Goal: Communication & Community: Participate in discussion

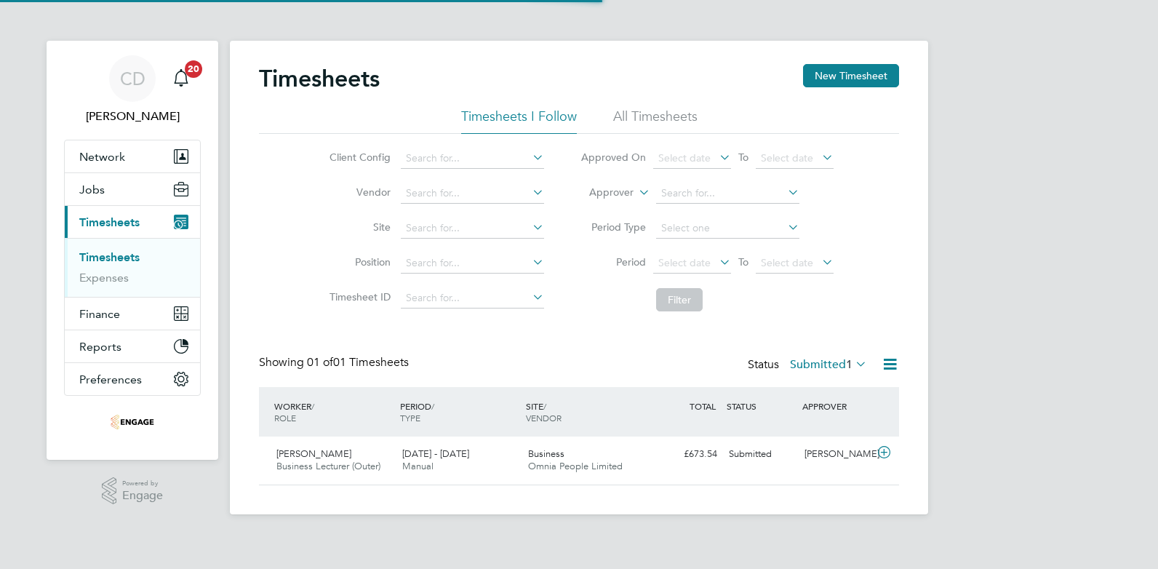
scroll to position [37, 127]
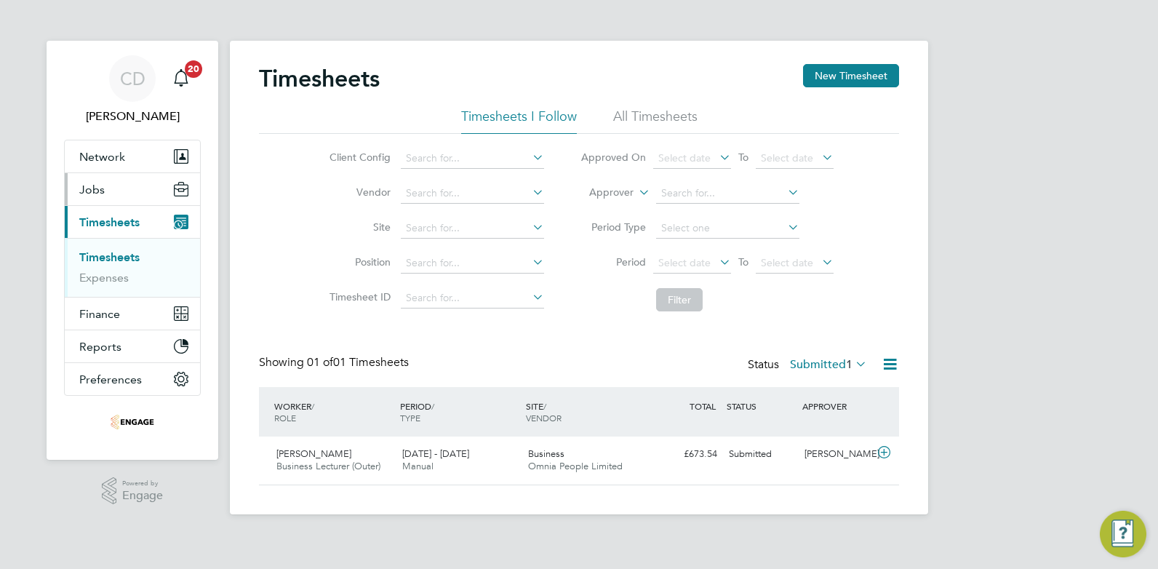
click at [88, 193] on span "Jobs" at bounding box center [91, 190] width 25 height 14
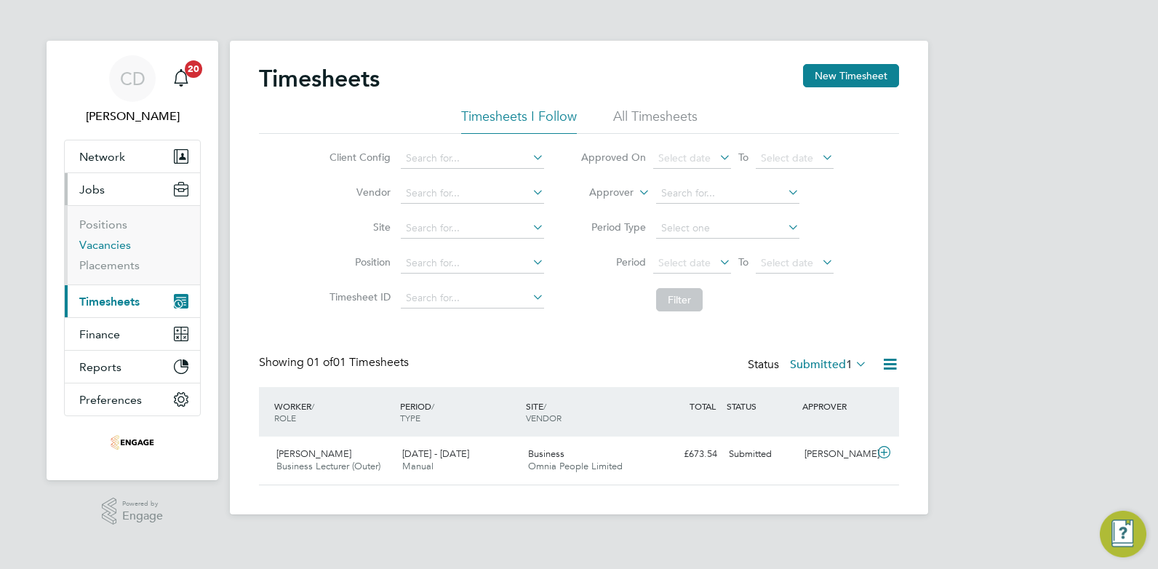
click at [95, 249] on link "Vacancies" at bounding box center [105, 245] width 52 height 14
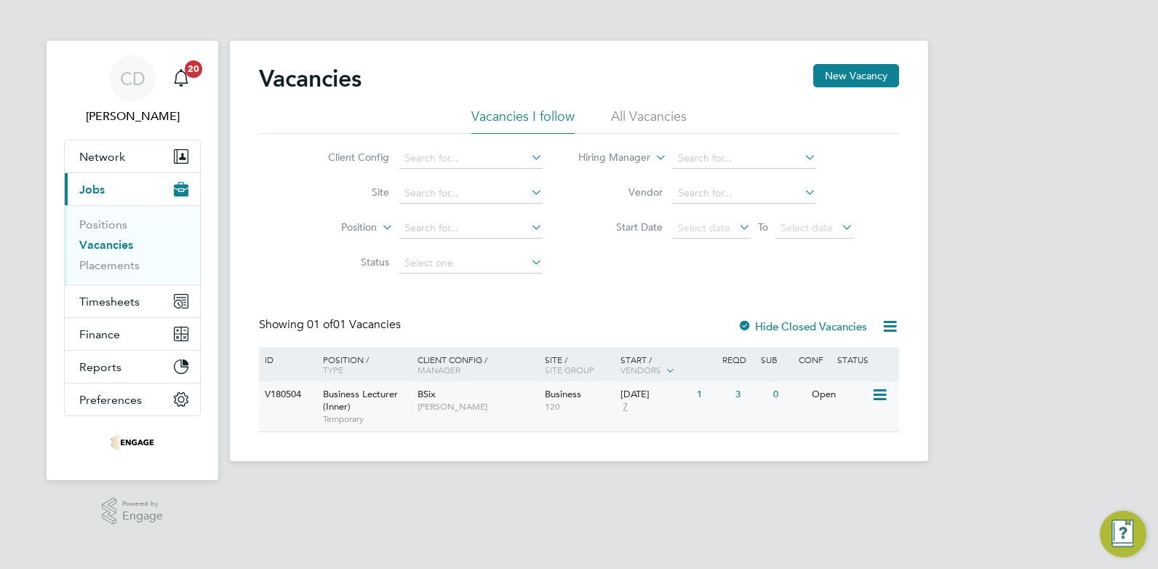
click at [438, 412] on span "[PERSON_NAME]" at bounding box center [477, 407] width 120 height 12
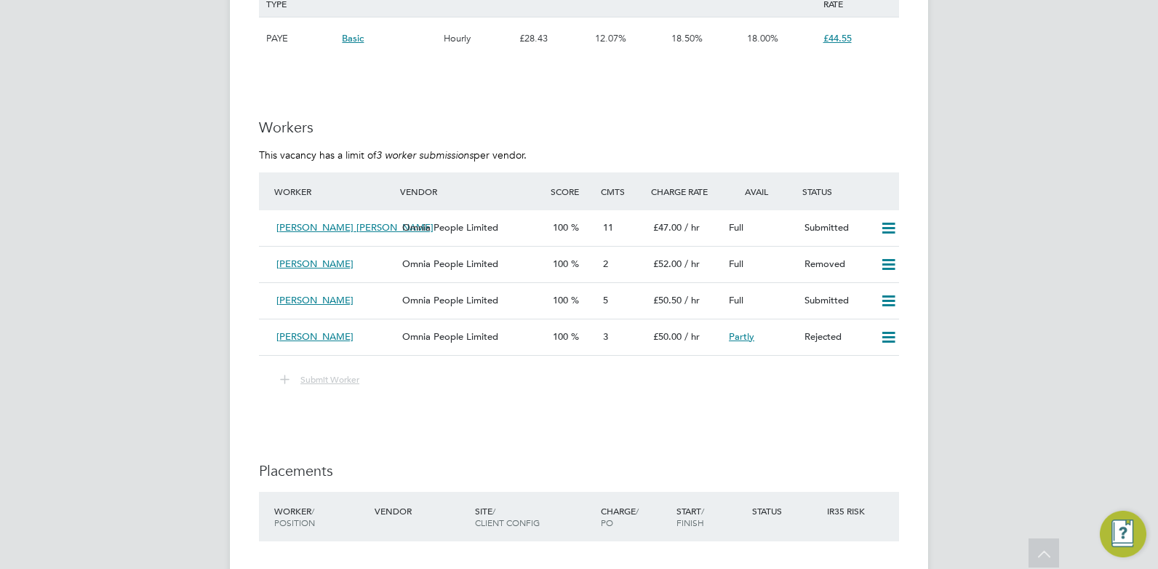
scroll to position [1661, 0]
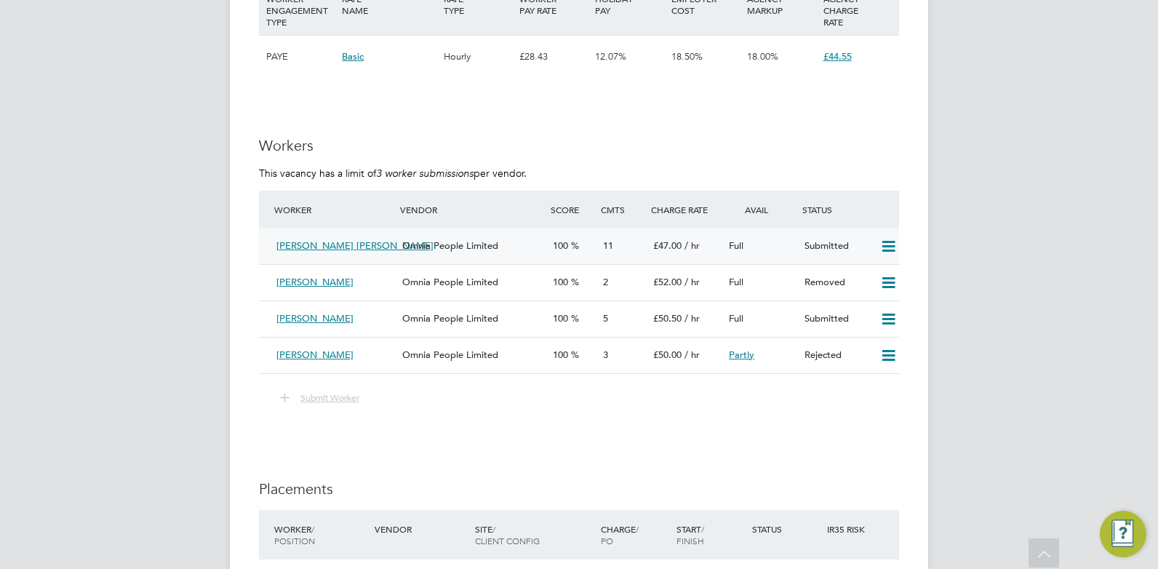
click at [391, 234] on div "Anne Olubukola O. Dairo" at bounding box center [334, 246] width 126 height 24
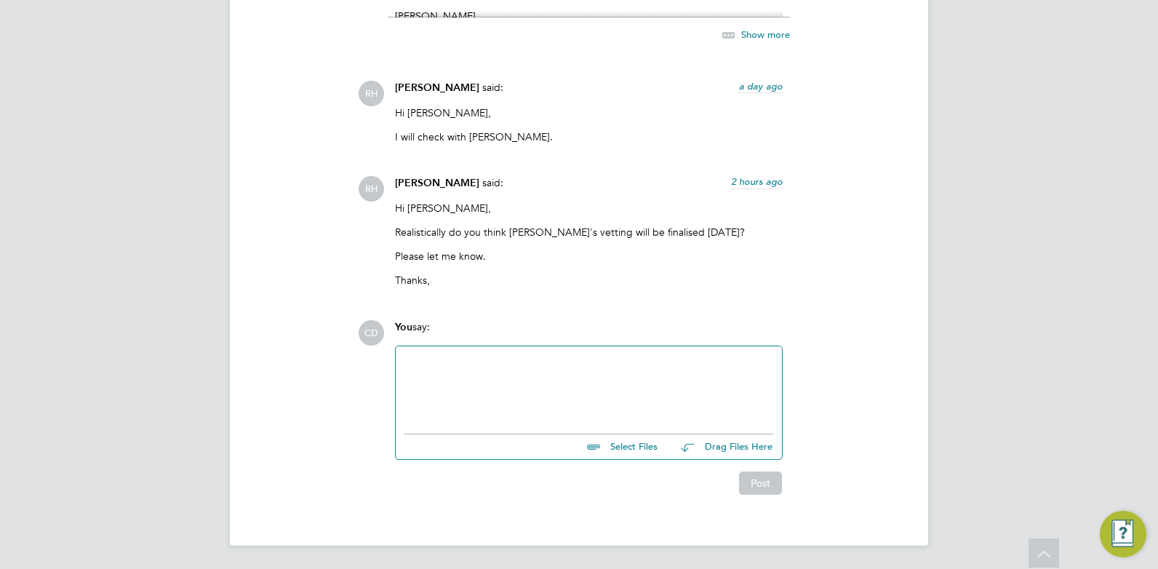
click at [509, 372] on div at bounding box center [588, 386] width 369 height 63
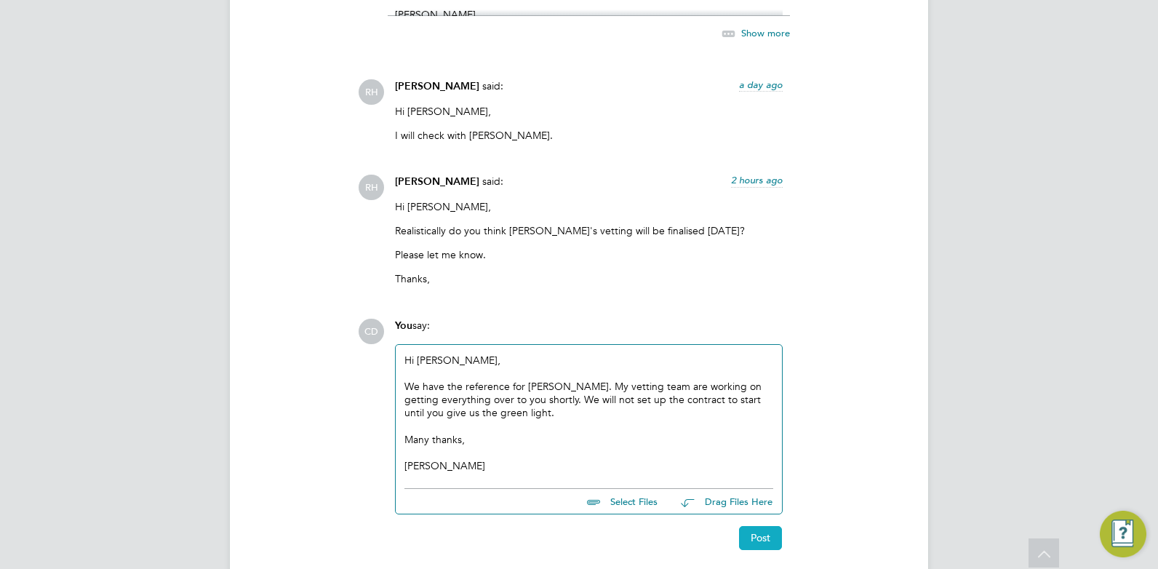
click at [767, 537] on button "Post" at bounding box center [760, 537] width 43 height 23
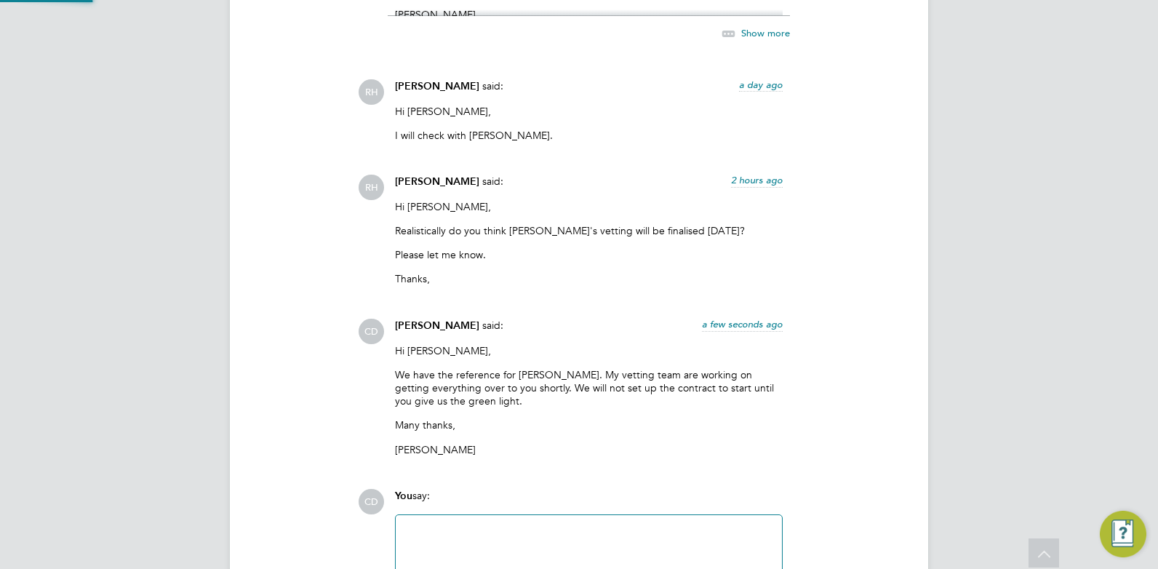
scroll to position [2889, 0]
